Goal: Check status: Check status

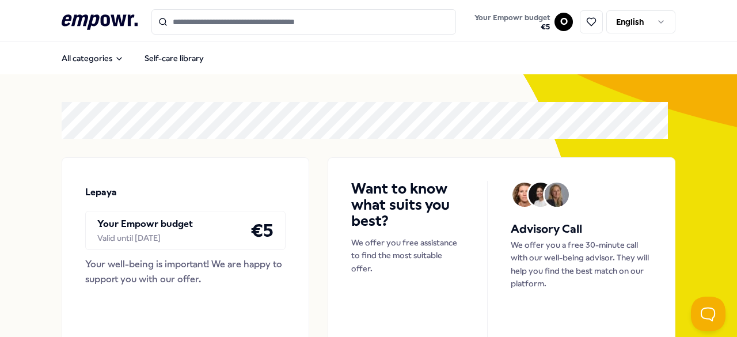
click at [623, 25] on html ".empowr-logo_svg__cls-1{fill:#03032f} Your Empowr budget € 5 O English All cate…" at bounding box center [368, 168] width 737 height 337
click at [554, 20] on html ".empowr-logo_svg__cls-1{fill:#03032f} Your Empowr budget € 5 O English All cate…" at bounding box center [368, 168] width 737 height 337
click at [558, 20] on html ".empowr-logo_svg__cls-1{fill:#03032f} Your Empowr budget € 5 O English All cate…" at bounding box center [368, 168] width 737 height 337
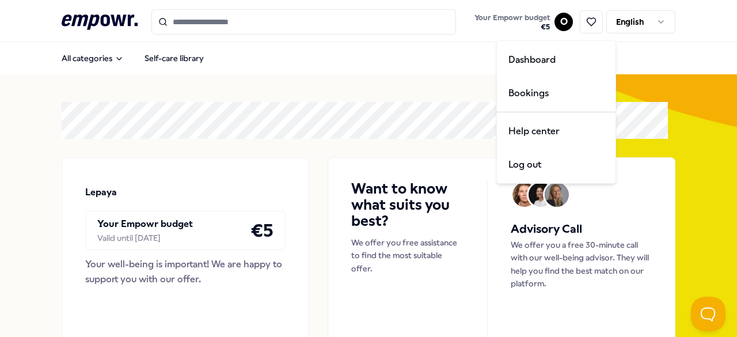
click at [83, 57] on html ".empowr-logo_svg__cls-1{fill:#03032f} Your Empowr budget € 5 O English All cate…" at bounding box center [368, 168] width 737 height 337
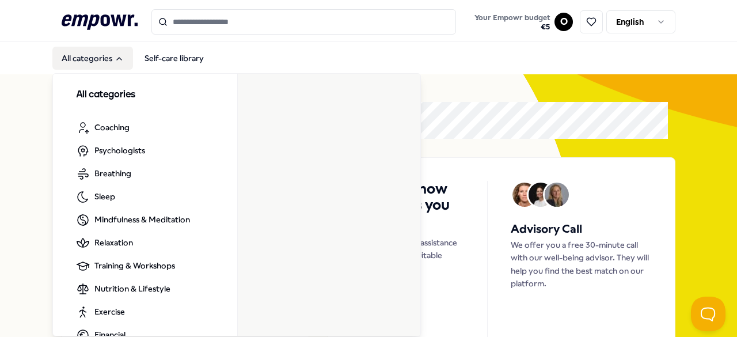
click at [92, 58] on button "All categories" at bounding box center [92, 58] width 81 height 23
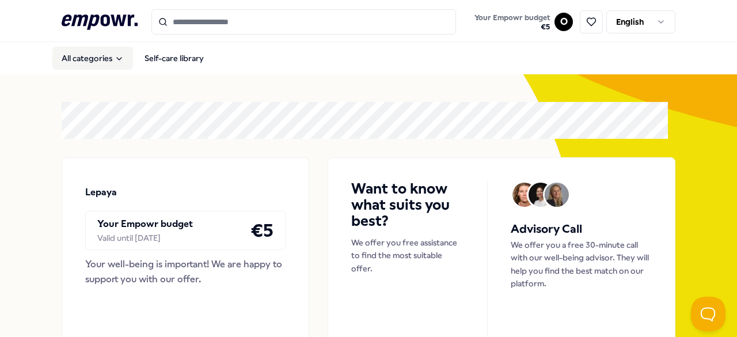
click at [92, 57] on button "All categories" at bounding box center [92, 58] width 81 height 23
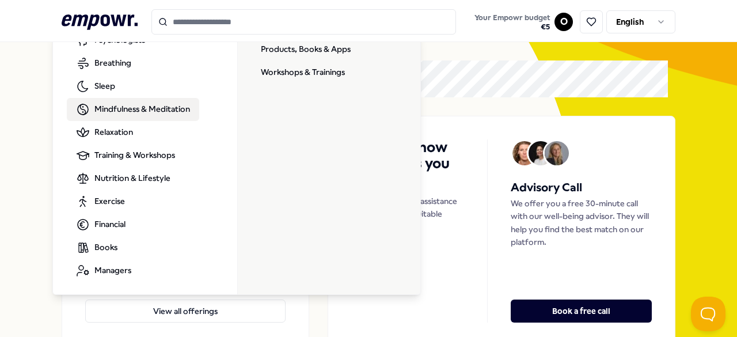
scroll to position [58, 0]
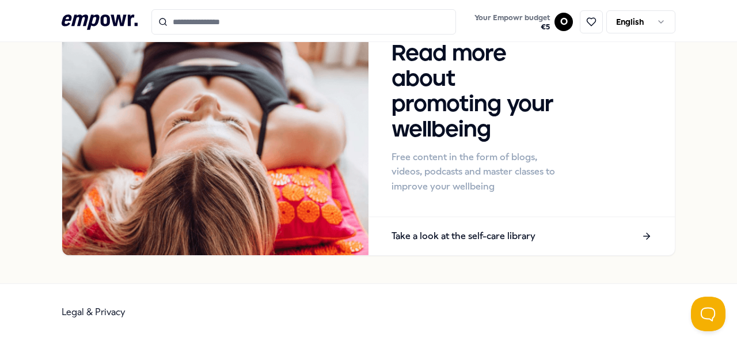
scroll to position [1160, 0]
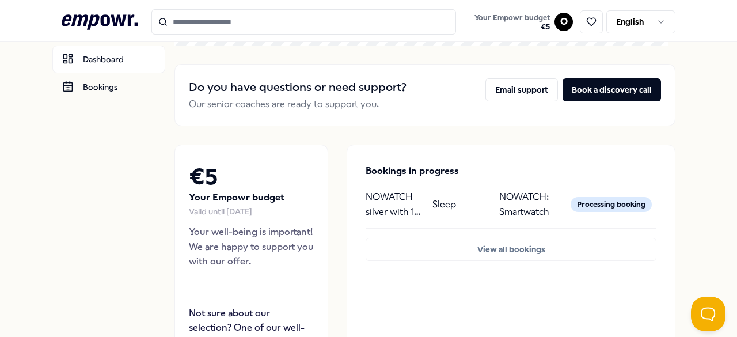
scroll to position [115, 0]
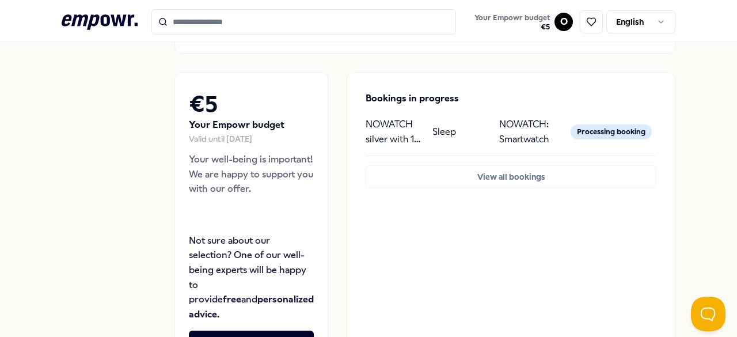
click at [408, 128] on p "NOWATCH silver with 1 strap & 1 disc" at bounding box center [395, 131] width 58 height 29
click at [432, 134] on p "Sleep" at bounding box center [444, 131] width 24 height 15
drag, startPoint x: 462, startPoint y: 128, endPoint x: 520, endPoint y: 119, distance: 59.4
click at [462, 128] on div "Sleep" at bounding box center [461, 131] width 58 height 29
click at [548, 119] on div "NOWATCH silver with 1 strap & 1 disc Sleep NOWATCH: Smartwatch Processing booki…" at bounding box center [511, 131] width 291 height 29
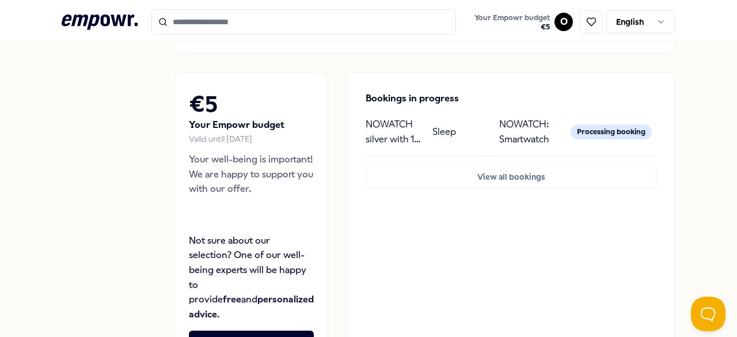
click at [607, 131] on div "Processing booking" at bounding box center [611, 131] width 81 height 15
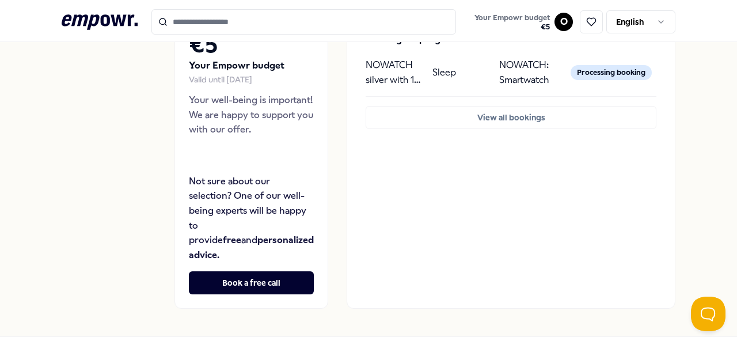
scroll to position [215, 0]
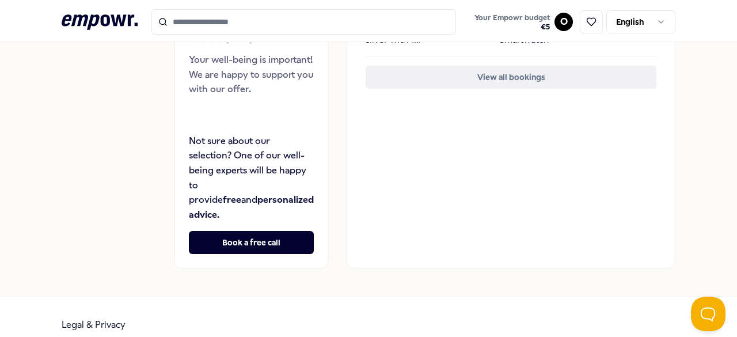
click at [494, 78] on button "View all bookings" at bounding box center [511, 77] width 291 height 23
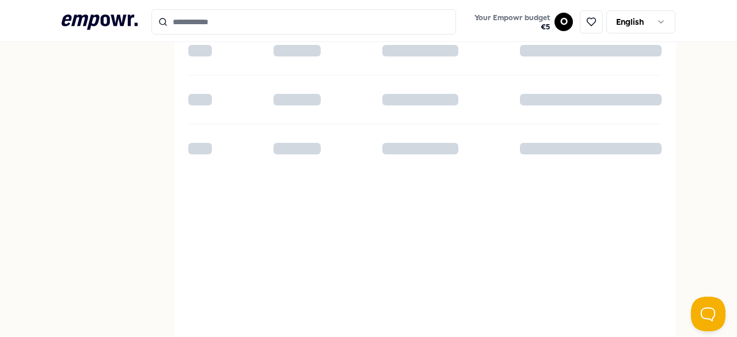
scroll to position [3, 0]
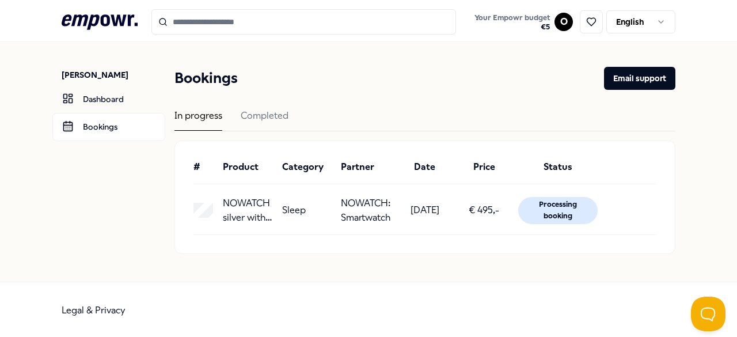
click at [411, 205] on p "23-09-2025" at bounding box center [425, 210] width 29 height 15
click at [302, 213] on div "Sleep" at bounding box center [307, 210] width 50 height 29
click at [181, 212] on div "# Product Category Partner Date Price Status NOWATCH silver with 1 strap & 1 di…" at bounding box center [425, 197] width 500 height 112
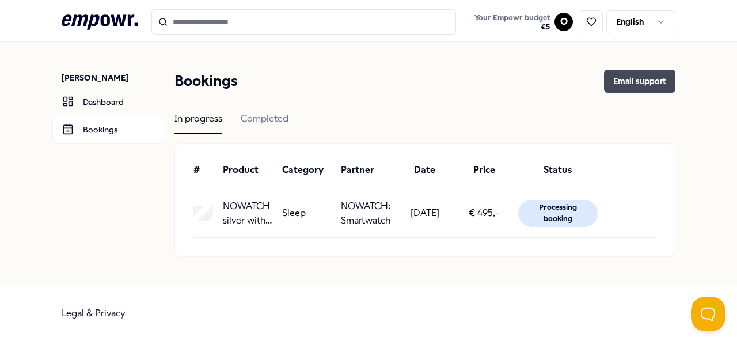
click at [626, 89] on button "Email support" at bounding box center [639, 81] width 71 height 23
click at [639, 79] on button "Email support" at bounding box center [639, 81] width 71 height 23
click at [628, 89] on button "Email support" at bounding box center [639, 81] width 71 height 23
click at [634, 81] on button "Email support" at bounding box center [639, 81] width 71 height 23
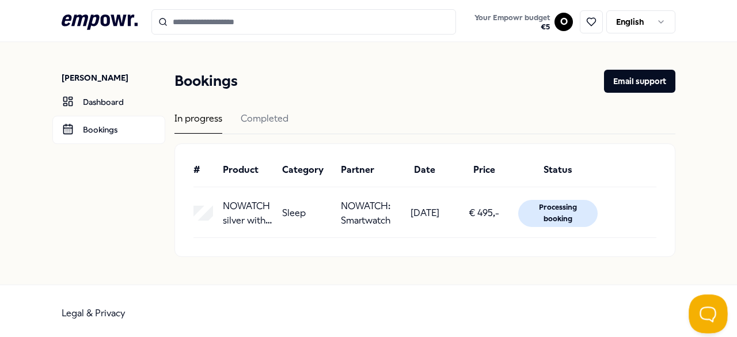
click at [702, 314] on button "Open Beacon popover" at bounding box center [706, 311] width 35 height 35
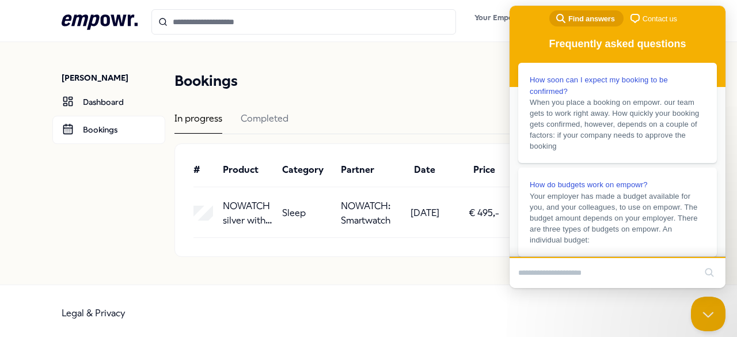
click at [605, 273] on input "Search Doc articles" at bounding box center [606, 273] width 177 height 24
click at [626, 150] on span "When you place a booking on empowr. our team gets to work right away. How quick…" at bounding box center [618, 123] width 176 height 55
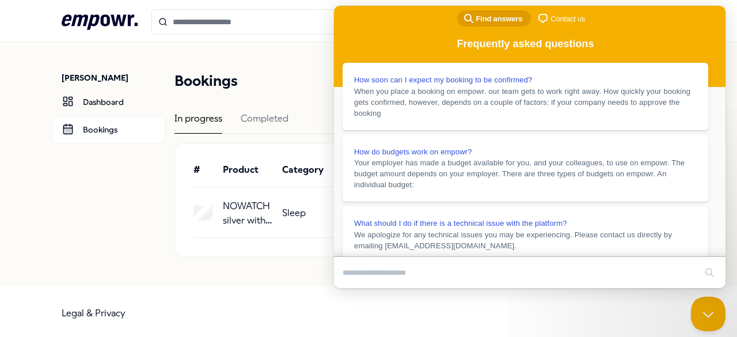
click at [242, 157] on div "# Product Category Partner Date Price Status NOWATCH silver with 1 strap & 1 di…" at bounding box center [425, 200] width 500 height 112
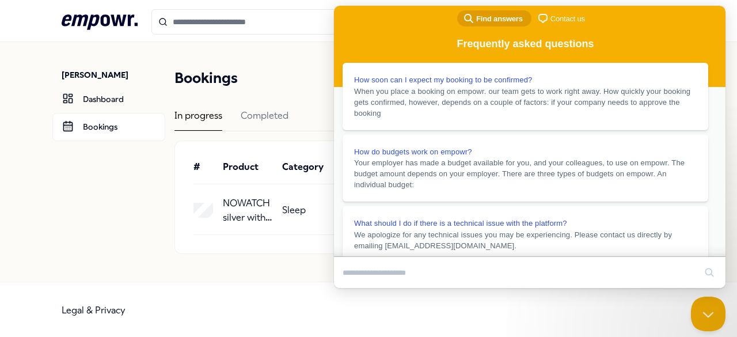
click at [291, 83] on header "Bookings Email support" at bounding box center [424, 78] width 501 height 23
